Goal: Find contact information: Find contact information

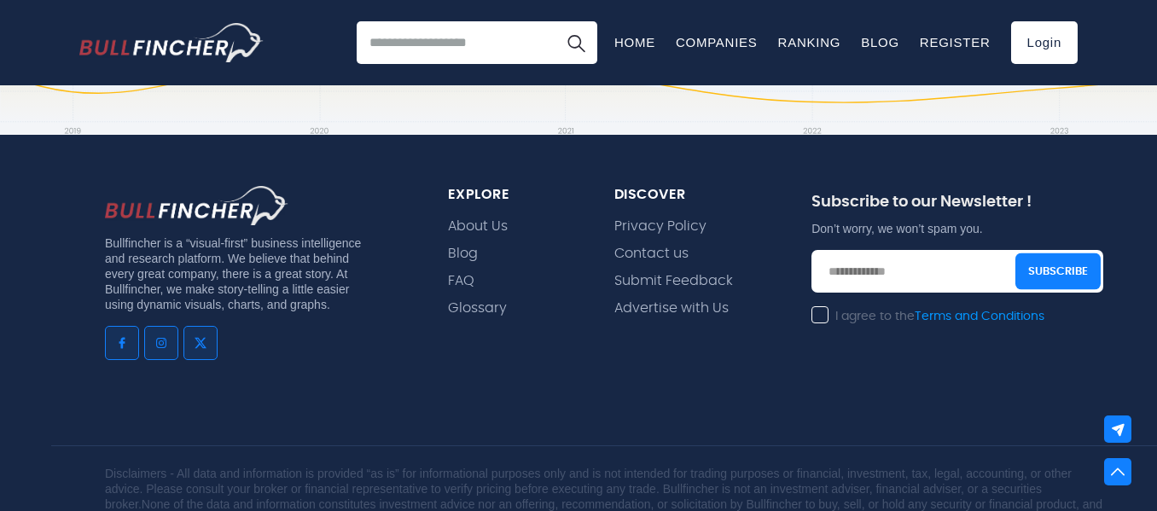
scroll to position [1282, 0]
click at [662, 250] on link "Contact us" at bounding box center [651, 253] width 74 height 16
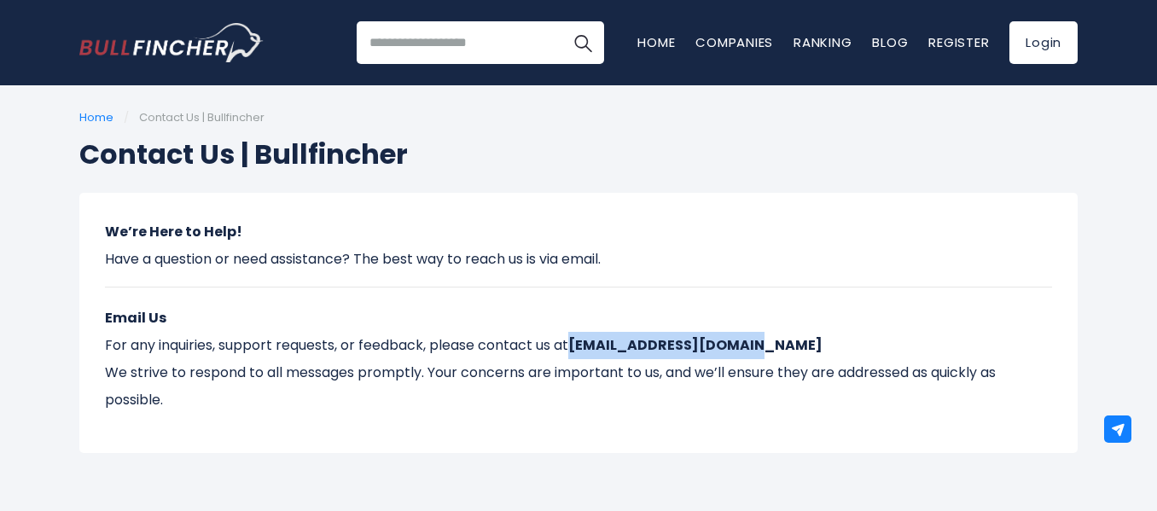
drag, startPoint x: 743, startPoint y: 347, endPoint x: 578, endPoint y: 349, distance: 165.5
click at [578, 349] on p "Email Us For any inquiries, support requests, or feedback, please contact us at…" at bounding box center [578, 359] width 947 height 109
copy strong "[EMAIL_ADDRESS][DOMAIN_NAME]"
